Goal: Transaction & Acquisition: Purchase product/service

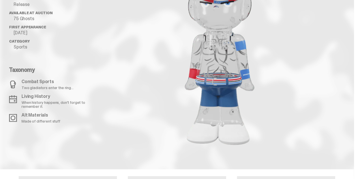
scroll to position [763, 0]
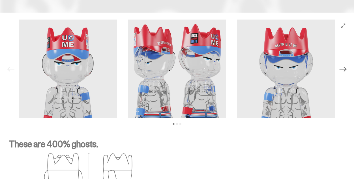
click at [172, 42] on img at bounding box center [177, 69] width 98 height 98
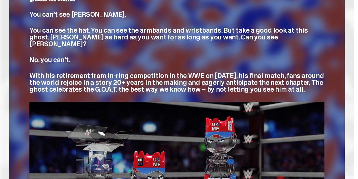
scroll to position [0, 0]
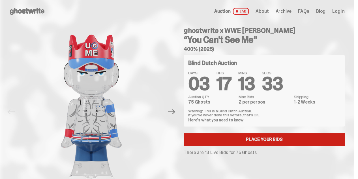
click at [290, 143] on link "Place your Bids" at bounding box center [264, 139] width 161 height 12
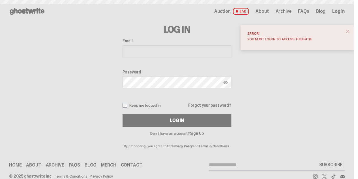
click at [165, 51] on input "Email" at bounding box center [177, 51] width 109 height 12
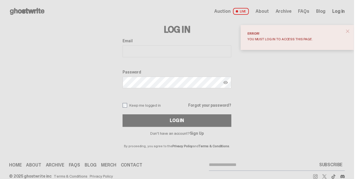
type input "**********"
click at [123, 114] on button "Log In" at bounding box center [177, 120] width 109 height 12
click at [350, 31] on span "close" at bounding box center [348, 31] width 6 height 6
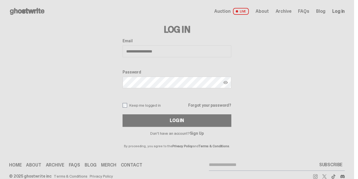
click at [123, 114] on button "Log In" at bounding box center [177, 120] width 109 height 12
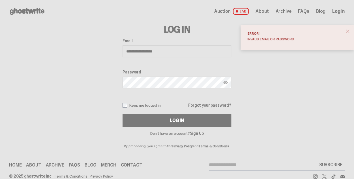
click at [123, 114] on button "Log In" at bounding box center [177, 120] width 109 height 12
click at [226, 81] on img at bounding box center [225, 82] width 5 height 5
click at [228, 82] on img at bounding box center [225, 82] width 5 height 5
click at [227, 83] on img at bounding box center [225, 82] width 5 height 5
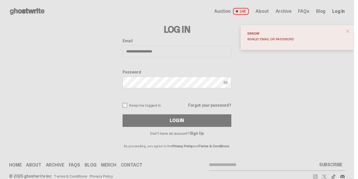
click at [227, 83] on img at bounding box center [225, 82] width 5 height 5
click at [228, 81] on img at bounding box center [225, 82] width 5 height 5
click at [123, 114] on button "Log In" at bounding box center [177, 120] width 109 height 12
click at [350, 30] on span "close" at bounding box center [348, 31] width 6 height 6
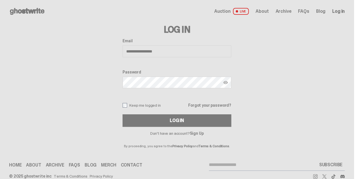
click at [123, 114] on button "Log In" at bounding box center [177, 120] width 109 height 12
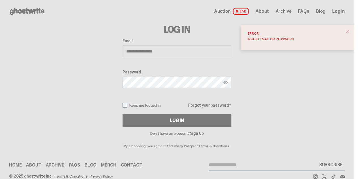
click at [123, 114] on button "Log In" at bounding box center [177, 120] width 109 height 12
